Goal: Find specific page/section: Find specific page/section

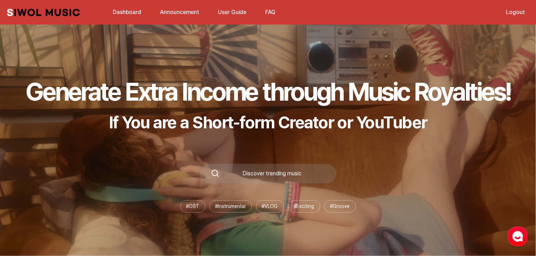
click at [135, 14] on link "Dashboard" at bounding box center [127, 12] width 37 height 15
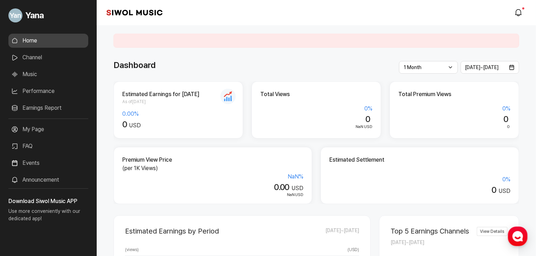
click at [281, 7] on div "Siwol Music modal.notifications" at bounding box center [316, 12] width 439 height 25
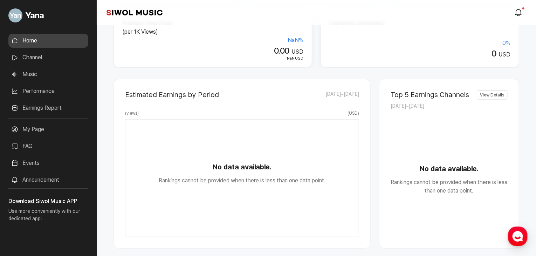
scroll to position [175, 0]
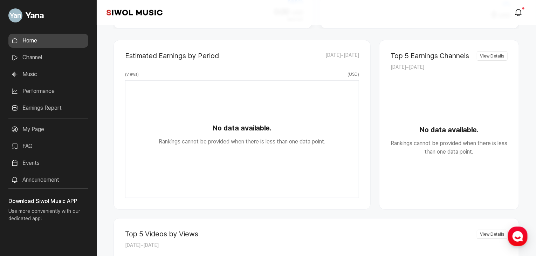
click at [48, 58] on link "Channel" at bounding box center [48, 57] width 80 height 14
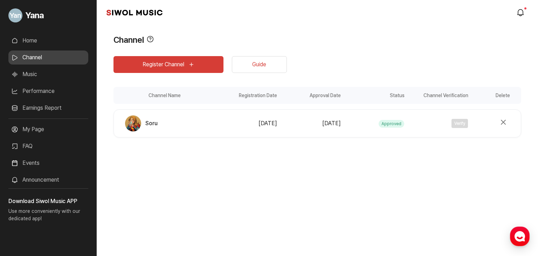
click at [30, 43] on link "Home" at bounding box center [48, 41] width 80 height 14
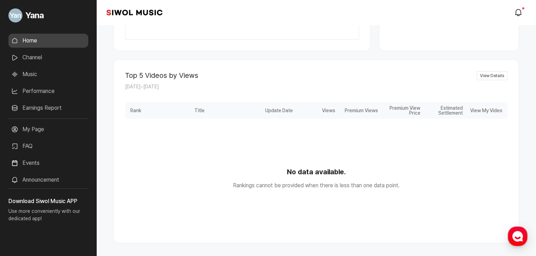
scroll to position [333, 0]
click at [54, 108] on link "Earnings Report" at bounding box center [48, 108] width 80 height 14
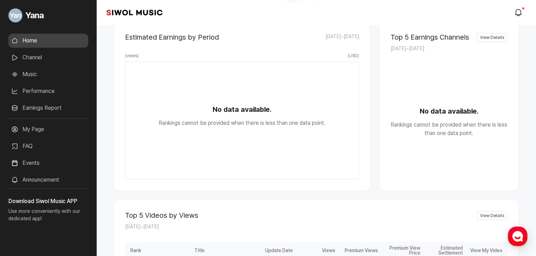
scroll to position [192, 0]
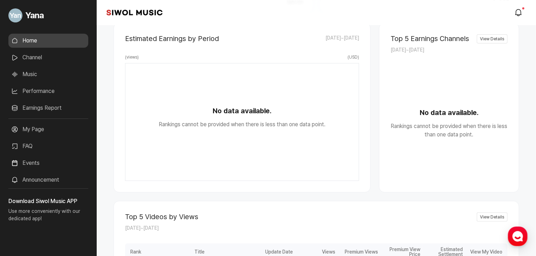
click at [50, 55] on link "Channel" at bounding box center [48, 57] width 80 height 14
drag, startPoint x: 41, startPoint y: 61, endPoint x: 49, endPoint y: 74, distance: 15.5
click at [41, 61] on link "Channel" at bounding box center [48, 57] width 80 height 14
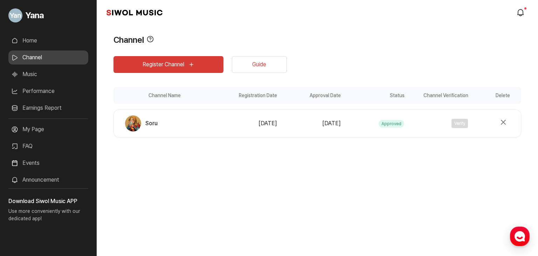
click at [24, 62] on link "Channel" at bounding box center [48, 57] width 80 height 14
click at [35, 74] on link "Music" at bounding box center [48, 74] width 80 height 14
click at [52, 79] on link "Music" at bounding box center [48, 74] width 80 height 14
